Goal: Check status: Check status

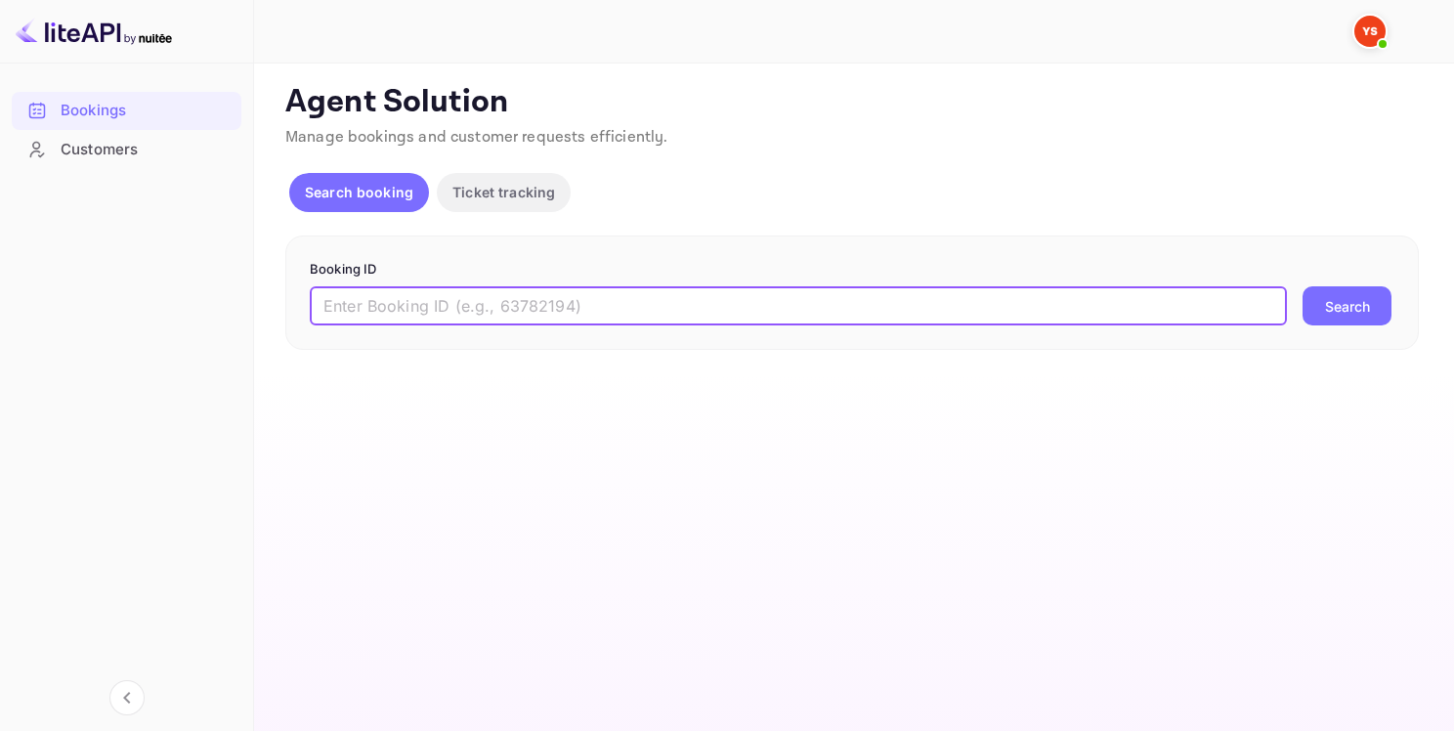
click at [426, 294] on input "text" at bounding box center [798, 305] width 977 height 39
paste input "9076335"
type input "9076335"
click at [1339, 299] on button "Search" at bounding box center [1347, 305] width 89 height 39
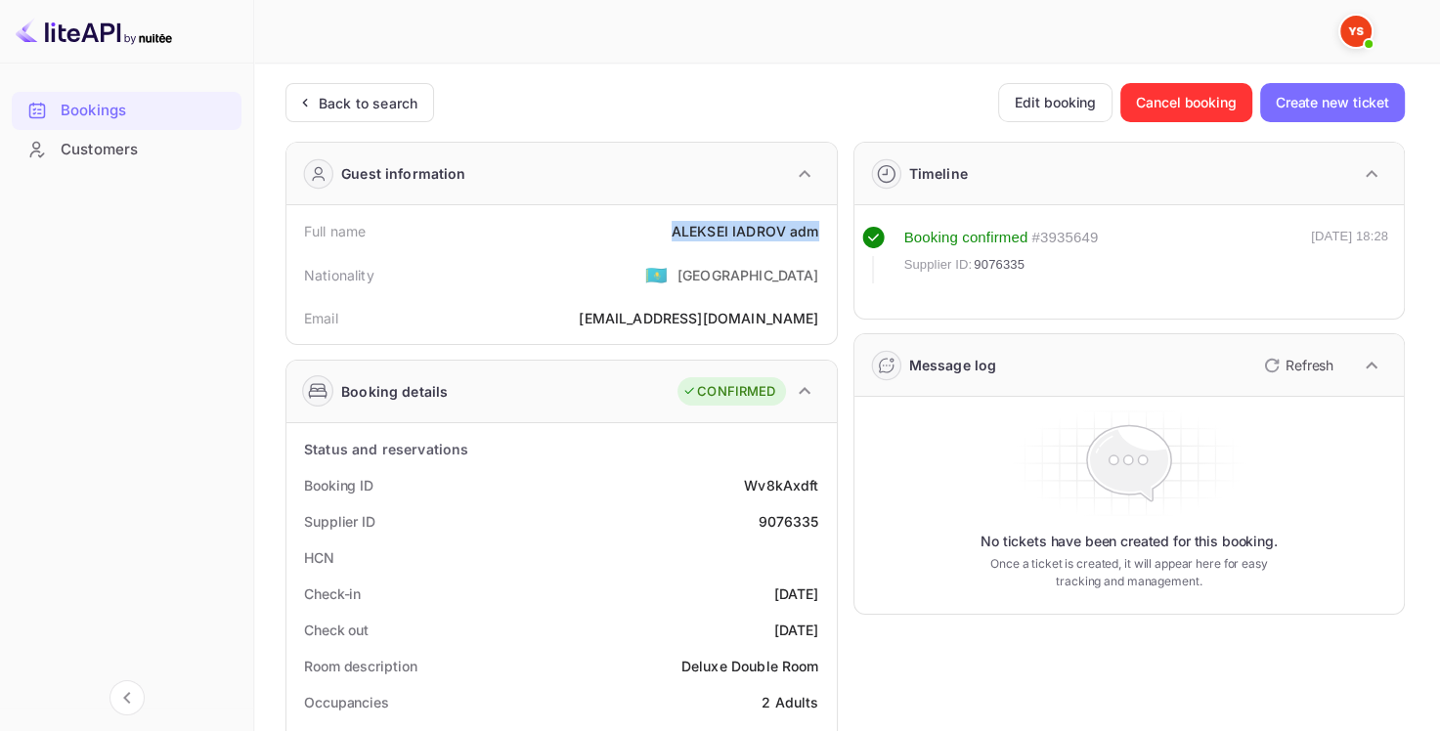
drag, startPoint x: 668, startPoint y: 226, endPoint x: 819, endPoint y: 227, distance: 150.5
click at [819, 227] on div "Full name [PERSON_NAME] adm" at bounding box center [561, 231] width 535 height 36
copy div "[PERSON_NAME] adm"
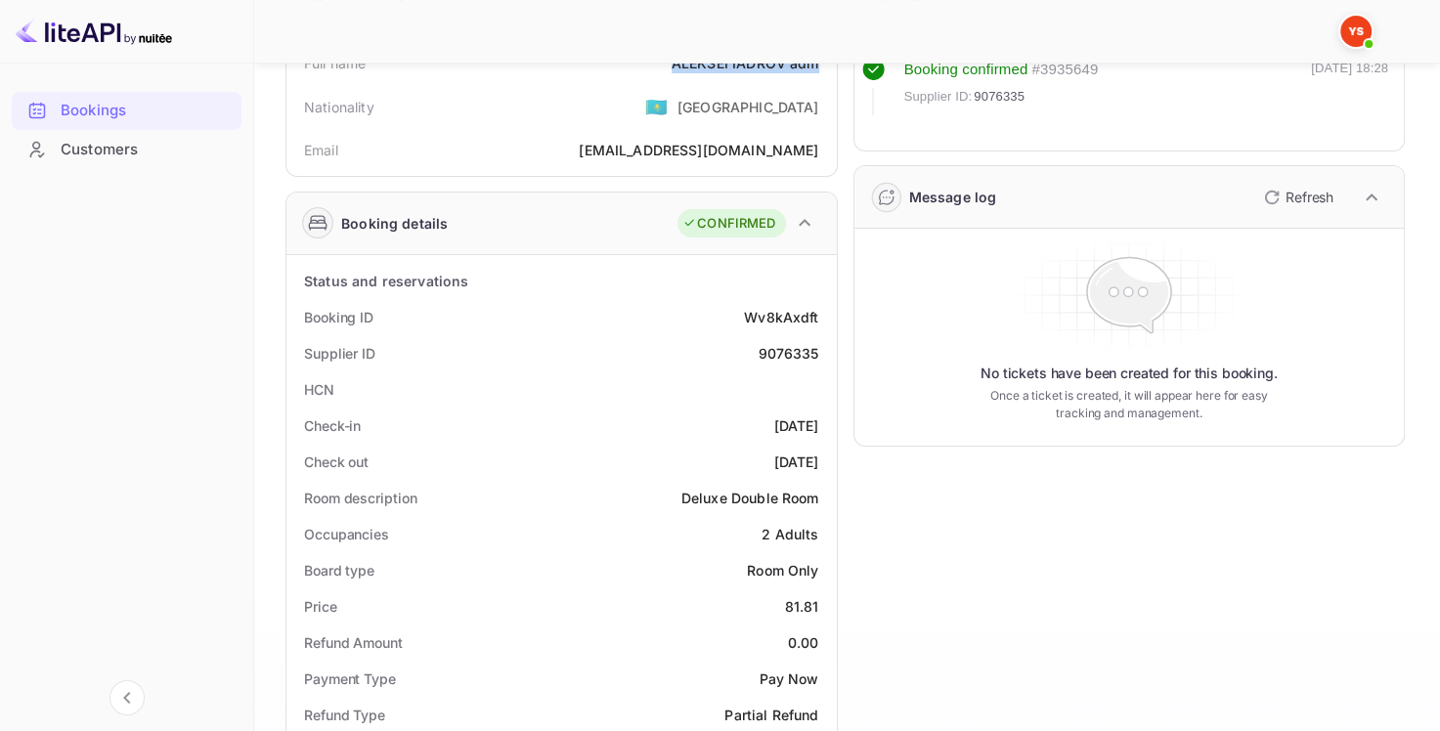
scroll to position [195, 0]
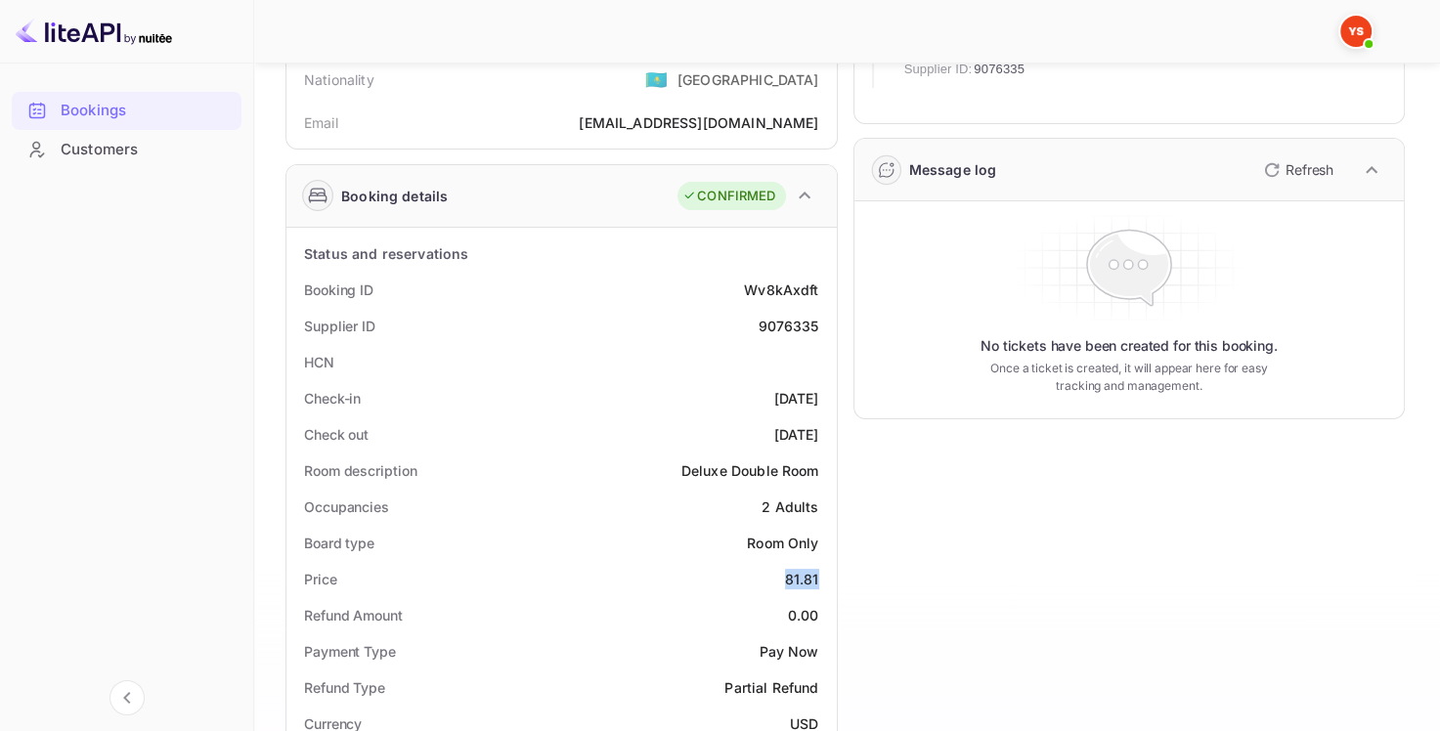
click at [821, 581] on div "Price 81.81" at bounding box center [561, 579] width 535 height 36
copy div "81.81"
